Goal: Transaction & Acquisition: Book appointment/travel/reservation

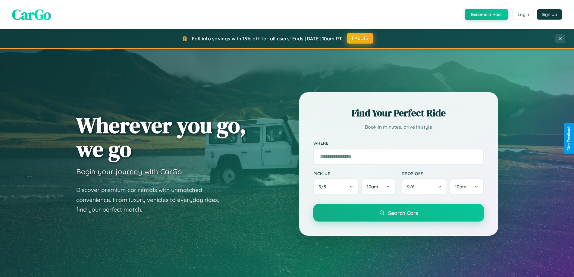
click at [361, 38] on button "FALL15" at bounding box center [360, 38] width 27 height 11
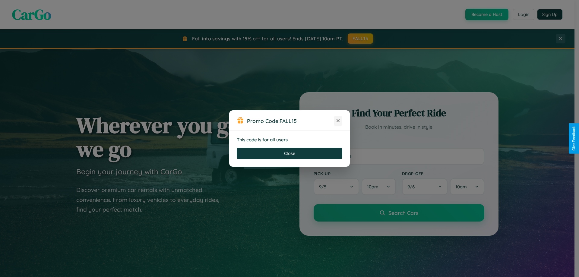
click at [338, 121] on icon at bounding box center [338, 121] width 6 height 6
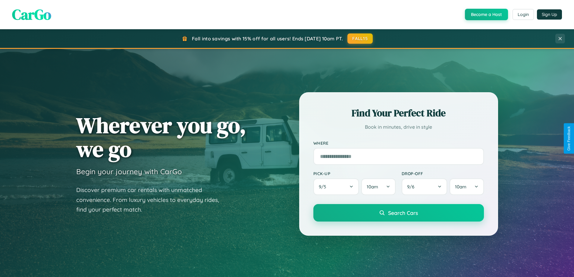
scroll to position [415, 0]
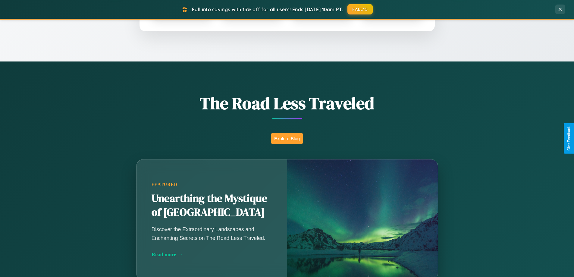
click at [287, 138] on button "Explore Blog" at bounding box center [287, 138] width 32 height 11
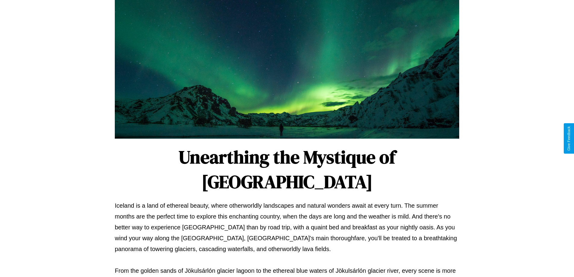
scroll to position [195, 0]
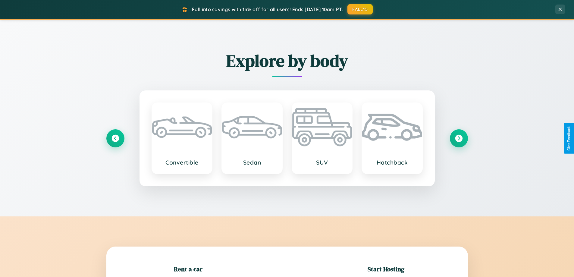
scroll to position [130, 0]
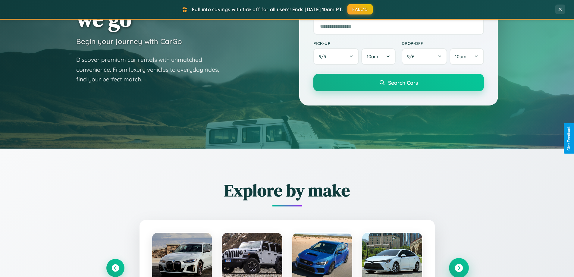
click at [459, 268] on icon at bounding box center [459, 268] width 8 height 8
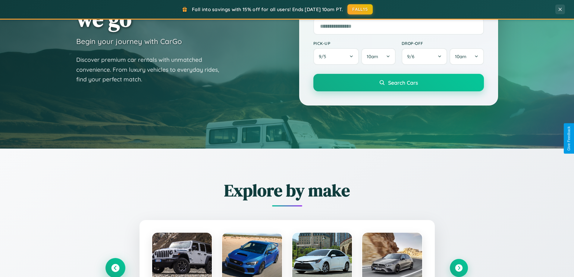
click at [115, 268] on icon at bounding box center [115, 268] width 8 height 8
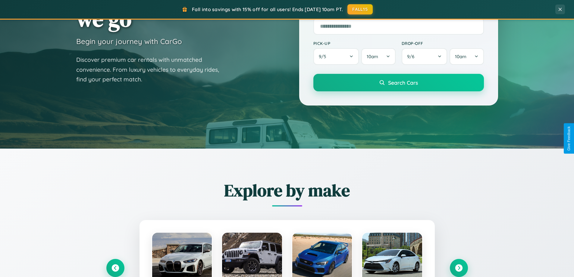
scroll to position [604, 0]
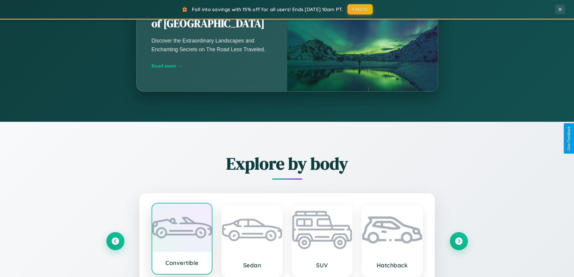
click at [182, 240] on div at bounding box center [182, 228] width 60 height 48
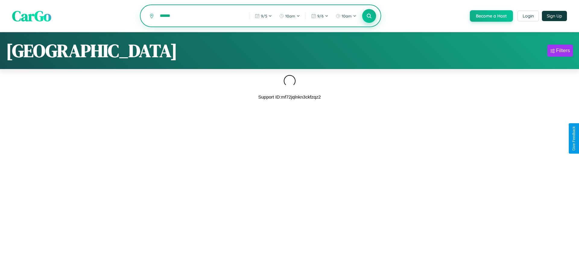
type input "******"
click at [368, 16] on icon at bounding box center [369, 16] width 6 height 6
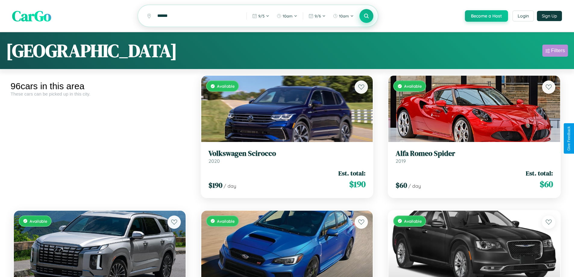
click at [555, 52] on div "Filters" at bounding box center [558, 51] width 14 height 6
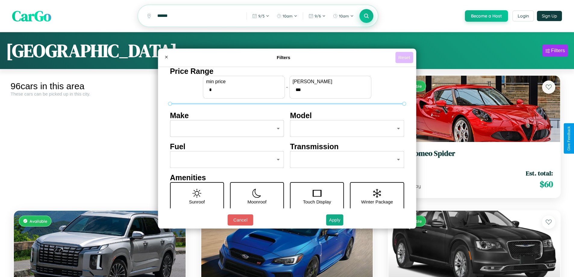
click at [405, 57] on button "Reset" at bounding box center [405, 57] width 18 height 11
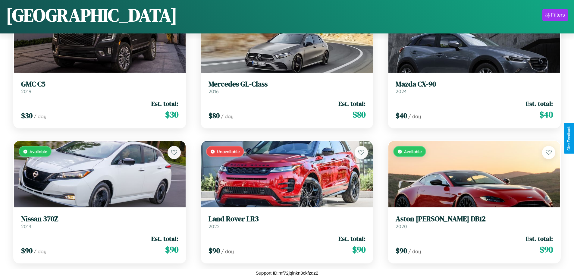
scroll to position [490, 0]
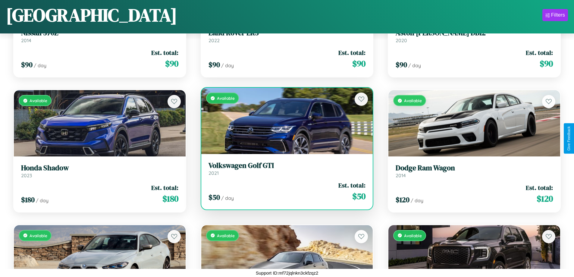
click at [285, 169] on h3 "Volkswagen Golf GTI" at bounding box center [287, 165] width 157 height 9
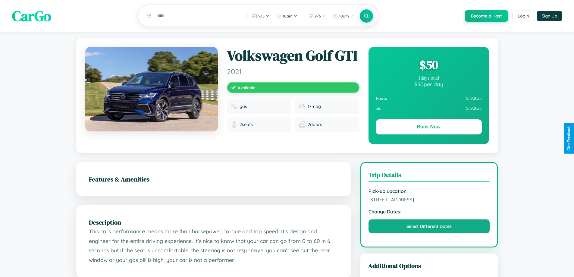
scroll to position [336, 0]
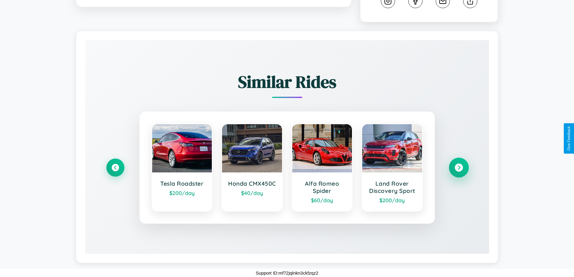
click at [459, 168] on icon at bounding box center [459, 168] width 8 height 8
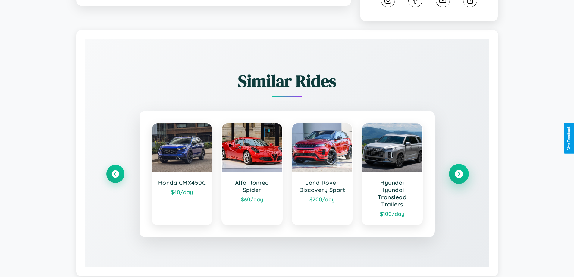
click at [459, 175] on icon at bounding box center [459, 174] width 8 height 8
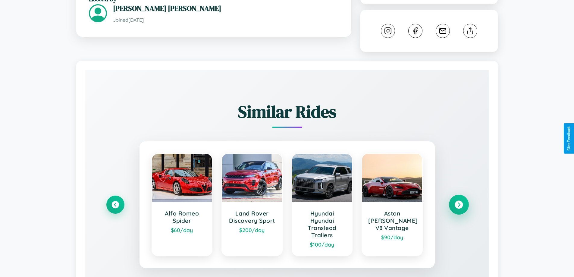
scroll to position [156, 0]
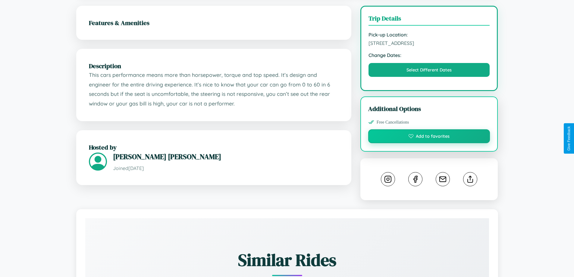
click at [429, 138] on button "Add to favorites" at bounding box center [429, 136] width 122 height 14
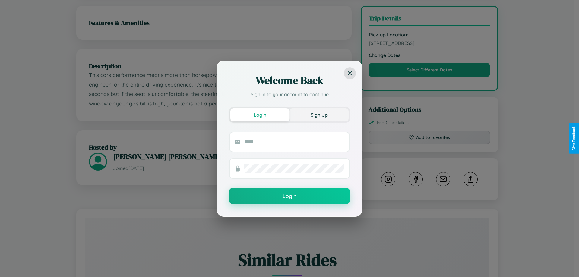
click at [319, 115] on button "Sign Up" at bounding box center [318, 114] width 59 height 13
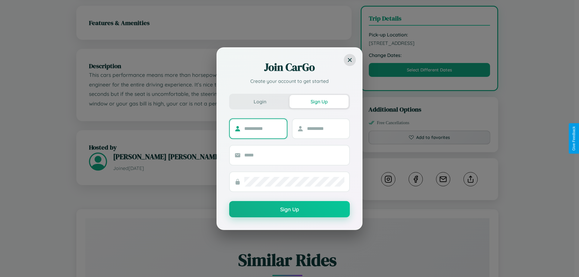
click at [263, 128] on input "text" at bounding box center [263, 129] width 38 height 10
type input "****"
click at [325, 128] on input "text" at bounding box center [326, 129] width 38 height 10
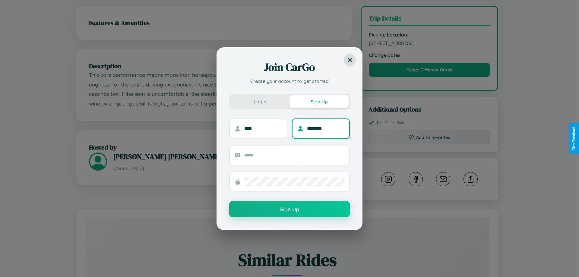
type input "********"
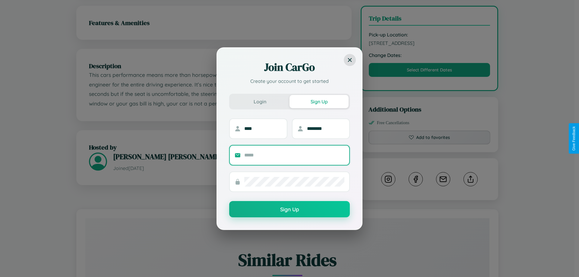
click at [294, 155] on input "text" at bounding box center [294, 155] width 100 height 10
type input "**********"
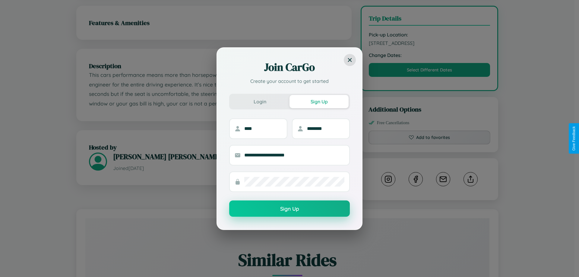
click at [289, 209] on button "Sign Up" at bounding box center [289, 209] width 121 height 16
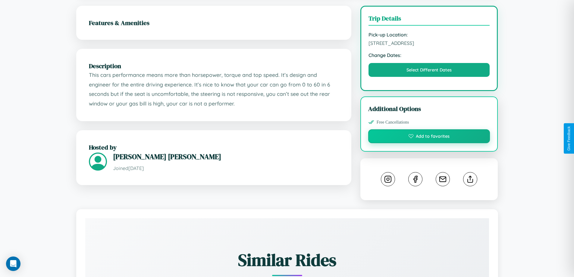
click at [429, 137] on button "Add to favorites" at bounding box center [429, 136] width 122 height 14
